Goal: Task Accomplishment & Management: Manage account settings

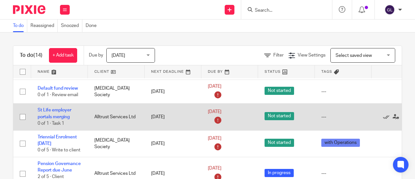
scroll to position [162, 0]
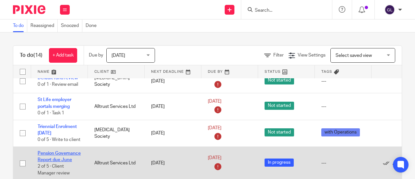
click at [56, 151] on link "Pension Governance Report due June" at bounding box center [59, 156] width 43 height 11
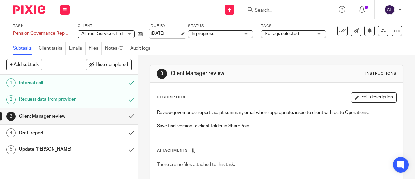
click at [170, 33] on link "[DATE]" at bounding box center [165, 33] width 29 height 7
click at [65, 8] on icon at bounding box center [65, 10] width 4 height 4
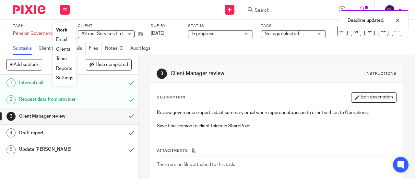
click at [65, 29] on link "Work" at bounding box center [61, 30] width 11 height 5
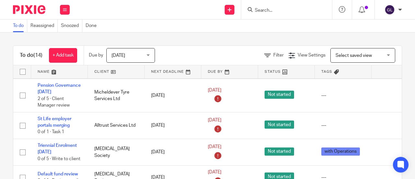
scroll to position [130, 0]
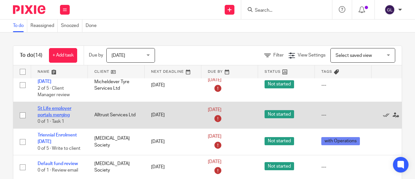
click at [58, 107] on link "St Life employer portals merging" at bounding box center [55, 111] width 34 height 11
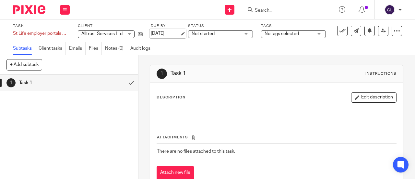
click at [162, 33] on link "[DATE]" at bounding box center [165, 33] width 29 height 7
click at [67, 8] on button at bounding box center [65, 10] width 10 height 10
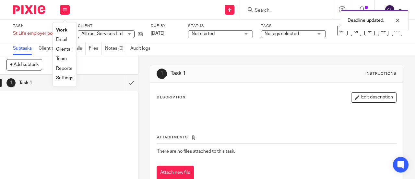
click at [63, 29] on link "Work" at bounding box center [61, 30] width 11 height 5
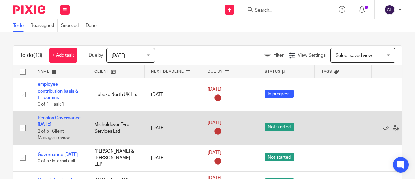
scroll to position [97, 0]
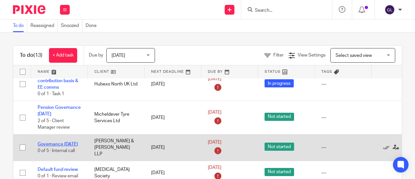
click at [50, 146] on link "Governance [DATE]" at bounding box center [58, 144] width 40 height 5
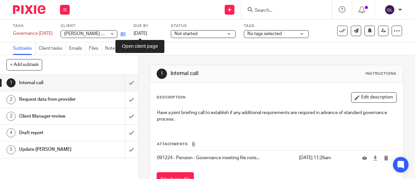
click at [125, 33] on icon at bounding box center [123, 34] width 5 height 5
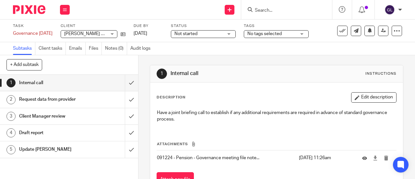
click at [197, 35] on span "Not started" at bounding box center [185, 33] width 23 height 5
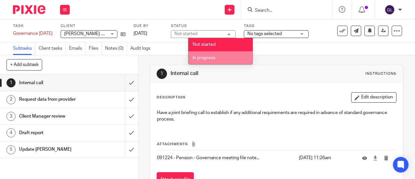
click at [206, 55] on li "In progress" at bounding box center [220, 57] width 64 height 13
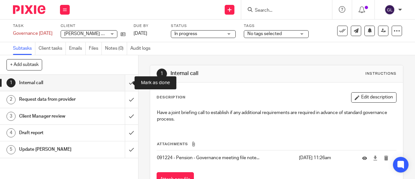
click at [123, 83] on input "submit" at bounding box center [69, 83] width 138 height 16
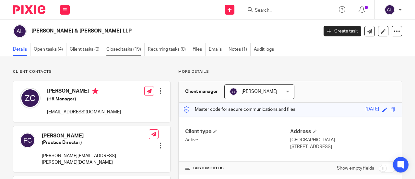
click at [127, 48] on link "Closed tasks (19)" at bounding box center [125, 49] width 38 height 13
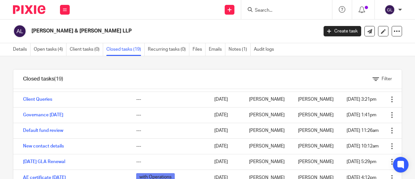
scroll to position [97, 0]
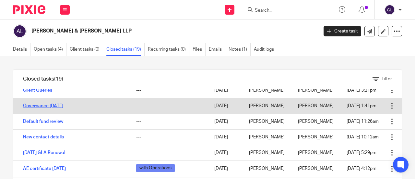
click at [58, 108] on link "Governance [DATE]" at bounding box center [43, 105] width 40 height 5
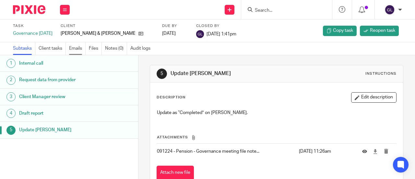
click at [81, 48] on link "Emails" at bounding box center [77, 48] width 17 height 13
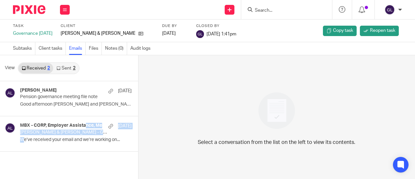
drag, startPoint x: 60, startPoint y: 127, endPoint x: 24, endPoint y: 164, distance: 51.1
click at [24, 164] on div "Sorangi Shah 12 Dec Pension governance meeting file note Good afternoon Zarina …" at bounding box center [69, 130] width 138 height 98
click at [67, 68] on link "Sent 2" at bounding box center [65, 68] width 25 height 10
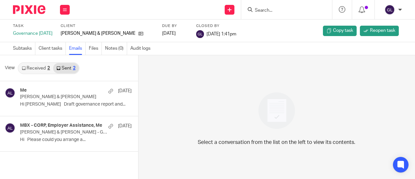
click at [70, 160] on div "Me 18 Nov Adams & Remers Hi Sorangi Draft governance report and... MBX - CORP, …" at bounding box center [69, 130] width 138 height 98
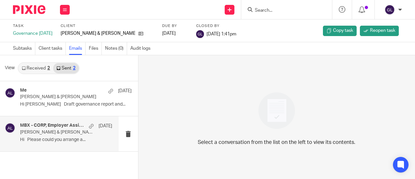
click at [65, 133] on p "Adams & Remers - GF15775001" at bounding box center [57, 132] width 74 height 6
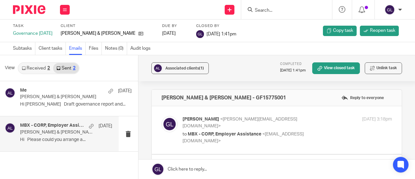
scroll to position [32, 0]
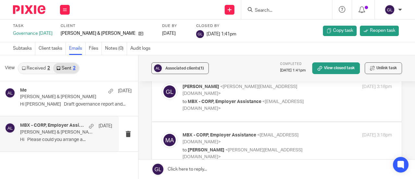
click at [271, 105] on label at bounding box center [277, 98] width 250 height 48
click at [161, 83] on input "checkbox" at bounding box center [161, 83] width 0 height 0
checkbox input "true"
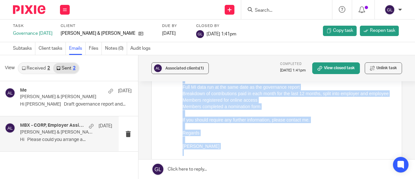
scroll to position [121, 0]
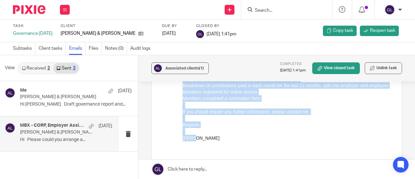
drag, startPoint x: 182, startPoint y: 39, endPoint x: 195, endPoint y: 148, distance: 110.0
click at [195, 148] on div "Hi Please could you arrange a governance report for the above client, for the l…" at bounding box center [286, 92] width 209 height 112
copy div "Hi Please could you arrange a governance report for the above client, for the l…"
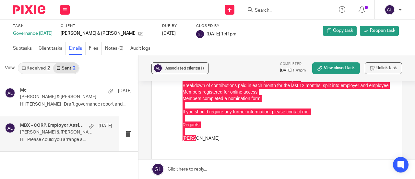
scroll to position [0, 0]
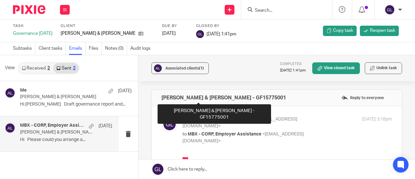
click at [237, 95] on div "Adams & Remers - GF15775001 Reply to everyone" at bounding box center [277, 97] width 250 height 16
drag, startPoint x: 237, startPoint y: 96, endPoint x: 160, endPoint y: 96, distance: 76.5
click at [160, 96] on div "Adams & Remers - GF15775001 Reply to everyone" at bounding box center [277, 97] width 250 height 16
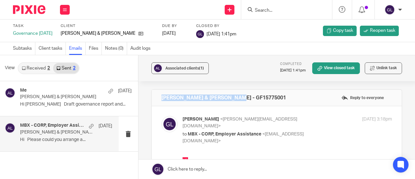
copy h4 "Adams & Remers - GF15775001"
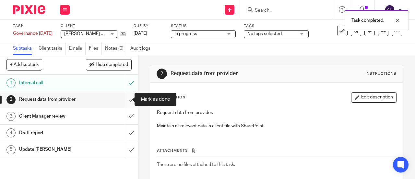
click at [125, 102] on input "submit" at bounding box center [69, 99] width 138 height 16
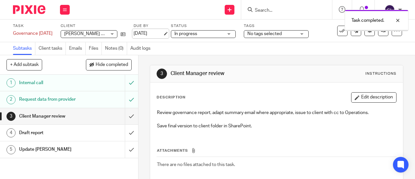
click at [161, 34] on link "13 Oct 2025" at bounding box center [148, 33] width 29 height 7
click at [69, 9] on button at bounding box center [65, 10] width 10 height 10
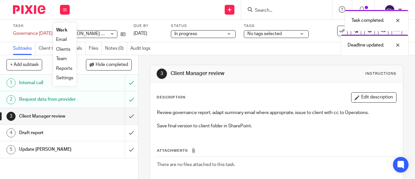
click at [61, 30] on link "Work" at bounding box center [61, 30] width 11 height 5
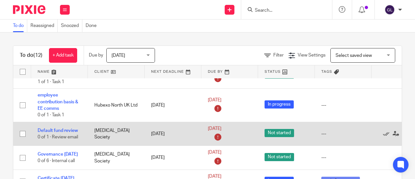
scroll to position [130, 0]
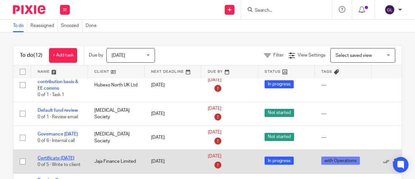
click at [72, 159] on link "Certificate 01/06/25" at bounding box center [56, 158] width 37 height 5
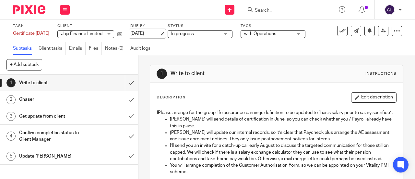
click at [146, 34] on link "[DATE]" at bounding box center [144, 33] width 29 height 7
click at [65, 9] on icon at bounding box center [65, 10] width 4 height 4
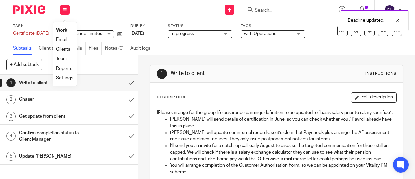
click at [63, 31] on link "Work" at bounding box center [61, 30] width 11 height 5
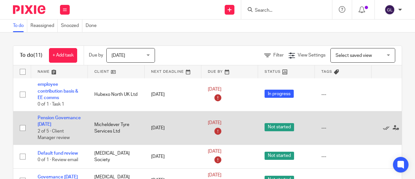
scroll to position [97, 0]
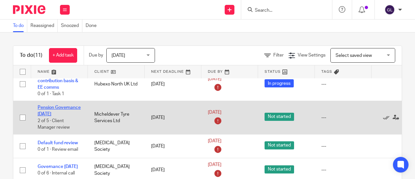
click at [50, 108] on link "Pension Governance [DATE]" at bounding box center [59, 110] width 43 height 11
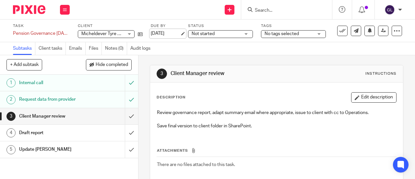
click at [155, 32] on link "[DATE]" at bounding box center [165, 33] width 29 height 7
click at [197, 32] on span "Not started" at bounding box center [203, 33] width 23 height 5
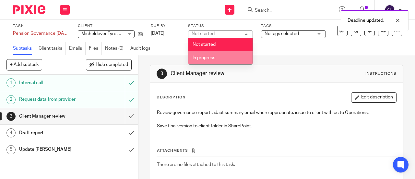
click at [201, 57] on span "In progress" at bounding box center [204, 57] width 23 height 5
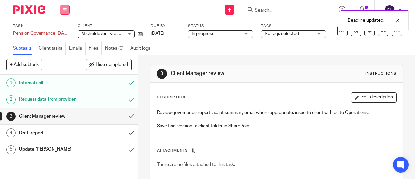
click at [64, 10] on icon at bounding box center [65, 10] width 4 height 4
click at [64, 31] on link "Work" at bounding box center [61, 30] width 11 height 5
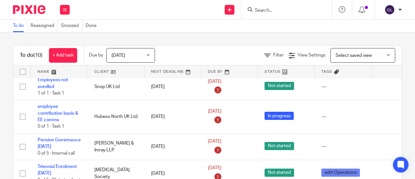
scroll to position [97, 0]
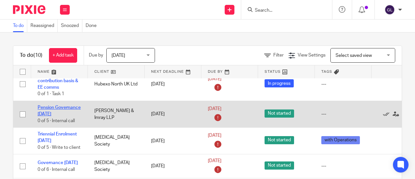
click at [67, 105] on link "Pension Governance [DATE]" at bounding box center [59, 110] width 43 height 11
click at [68, 106] on link "Pension Governance [DATE]" at bounding box center [59, 110] width 43 height 11
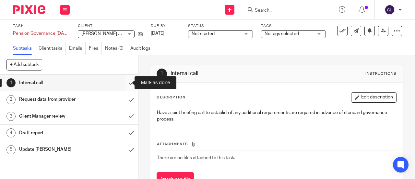
click at [125, 82] on input "submit" at bounding box center [69, 83] width 138 height 16
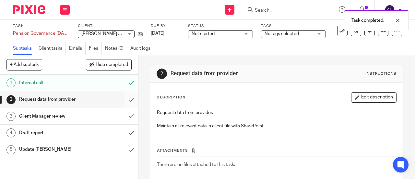
click at [124, 97] on input "submit" at bounding box center [69, 99] width 138 height 16
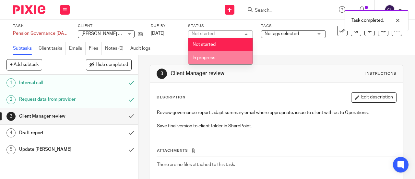
click at [208, 59] on span "In progress" at bounding box center [204, 57] width 23 height 5
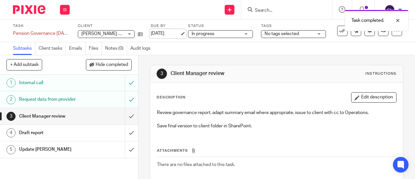
click at [171, 33] on link "[DATE]" at bounding box center [165, 33] width 29 height 7
click at [67, 7] on button at bounding box center [65, 10] width 10 height 10
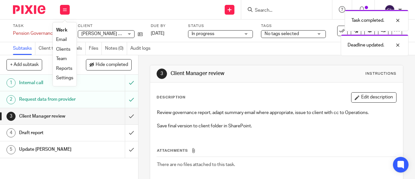
click at [59, 30] on link "Work" at bounding box center [61, 30] width 11 height 5
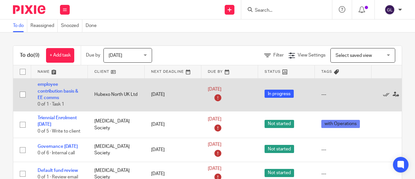
scroll to position [97, 0]
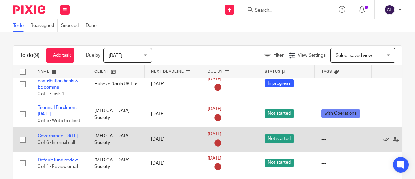
click at [56, 138] on link "Governance [DATE]" at bounding box center [58, 136] width 40 height 5
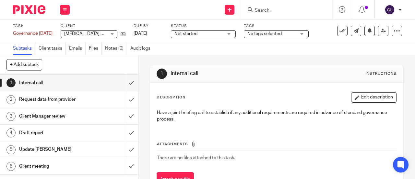
click at [197, 35] on span "Not started" at bounding box center [185, 33] width 23 height 5
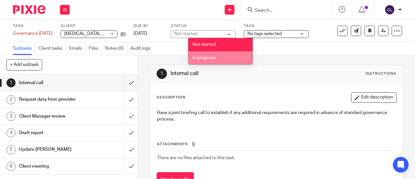
click at [205, 58] on span "In progress" at bounding box center [204, 57] width 23 height 5
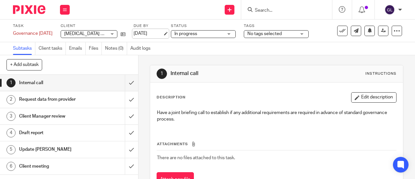
click at [163, 32] on link "13 Oct 2025" at bounding box center [148, 33] width 29 height 7
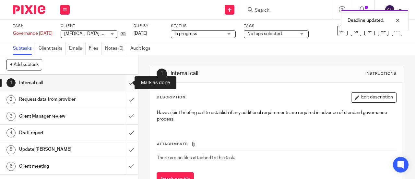
click at [123, 81] on input "submit" at bounding box center [69, 83] width 138 height 16
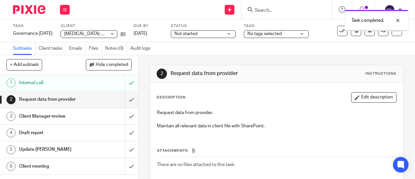
click at [125, 100] on input "submit" at bounding box center [69, 99] width 138 height 16
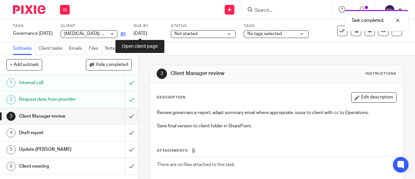
click at [125, 33] on icon at bounding box center [123, 34] width 5 height 5
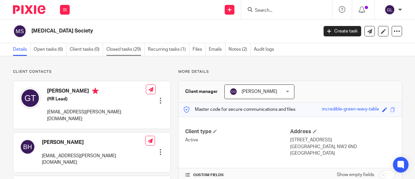
click at [115, 48] on link "Closed tasks (29)" at bounding box center [125, 49] width 38 height 13
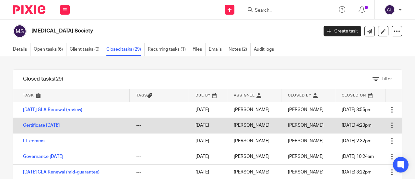
click at [32, 123] on link "Certificate [DATE]" at bounding box center [41, 125] width 37 height 5
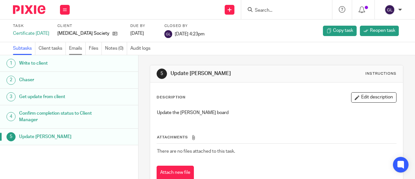
click at [77, 49] on link "Emails" at bounding box center [77, 48] width 17 height 13
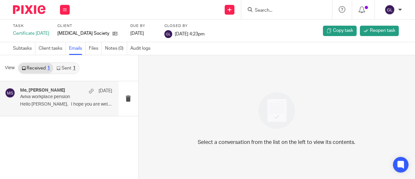
click at [52, 92] on h4 "Me, Melissa Robotham" at bounding box center [42, 91] width 45 height 6
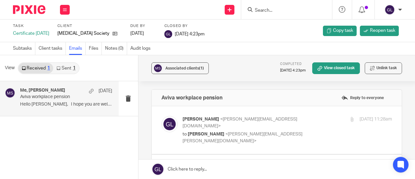
click at [277, 133] on div "Geoff Lord <geoff.lord@benefiz.co.uk> to Melissa Robotham <melissa.robotham@mss…" at bounding box center [276, 130] width 230 height 28
click at [209, 136] on div "Geoff Lord <geoff.lord@benefiz.co.uk> to Melissa Robotham <melissa.robotham@mss…" at bounding box center [276, 130] width 230 height 28
click at [220, 143] on label at bounding box center [277, 130] width 250 height 48
click at [161, 116] on input "checkbox" at bounding box center [161, 115] width 0 height 0
checkbox input "true"
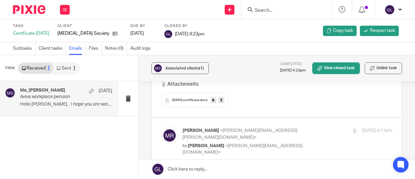
scroll to position [259, 0]
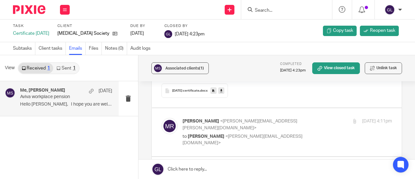
click at [221, 135] on label at bounding box center [277, 132] width 250 height 48
click at [161, 118] on input "checkbox" at bounding box center [161, 117] width 0 height 0
checkbox input "true"
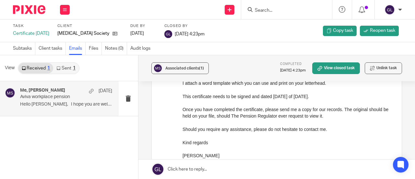
scroll to position [130, 0]
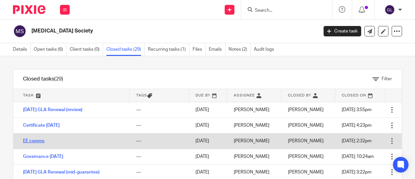
click at [31, 138] on link "EE comms" at bounding box center [33, 140] width 21 height 5
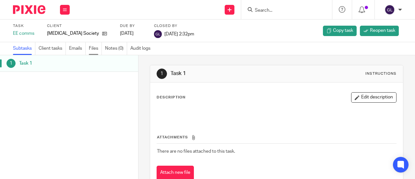
click at [92, 49] on link "Files" at bounding box center [95, 48] width 13 height 13
click at [76, 47] on link "Emails" at bounding box center [77, 48] width 17 height 13
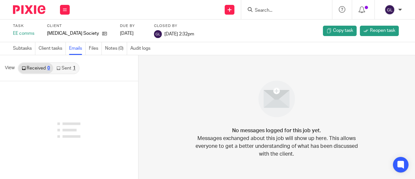
click at [69, 68] on link "Sent 1" at bounding box center [65, 68] width 25 height 10
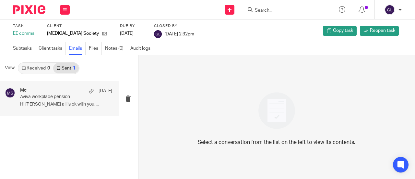
click at [84, 100] on div "Me [DATE] Aviva workplace pension Hi [PERSON_NAME] all is ok with you. ..." at bounding box center [66, 99] width 92 height 22
